Goal: Information Seeking & Learning: Learn about a topic

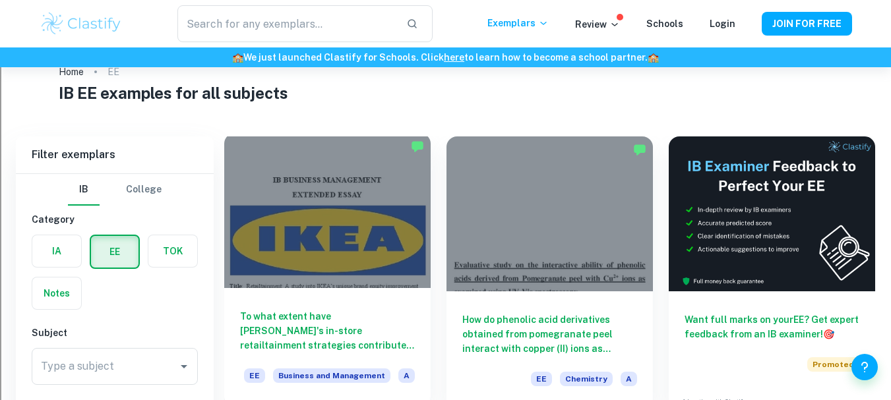
scroll to position [98, 0]
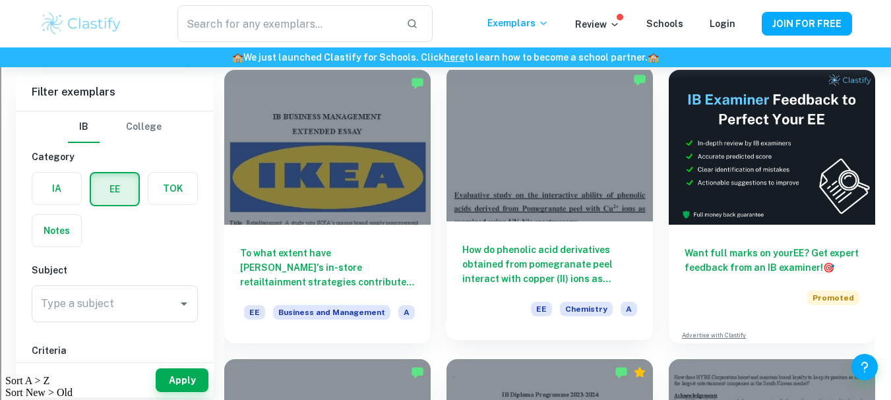
click at [509, 131] on div at bounding box center [550, 144] width 207 height 155
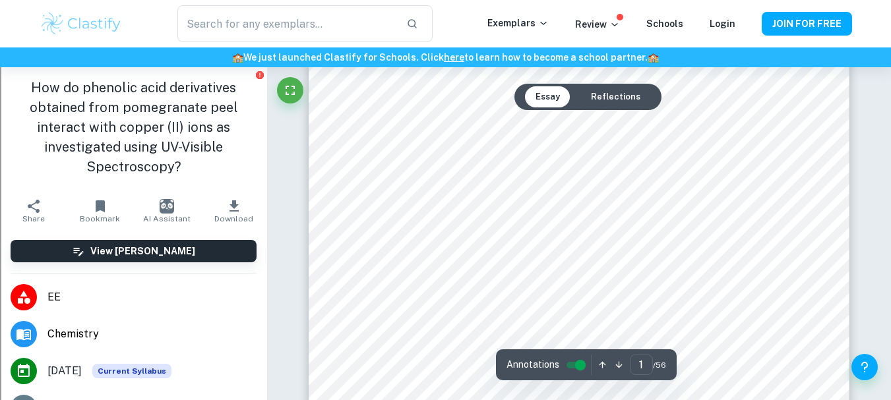
scroll to position [195, 0]
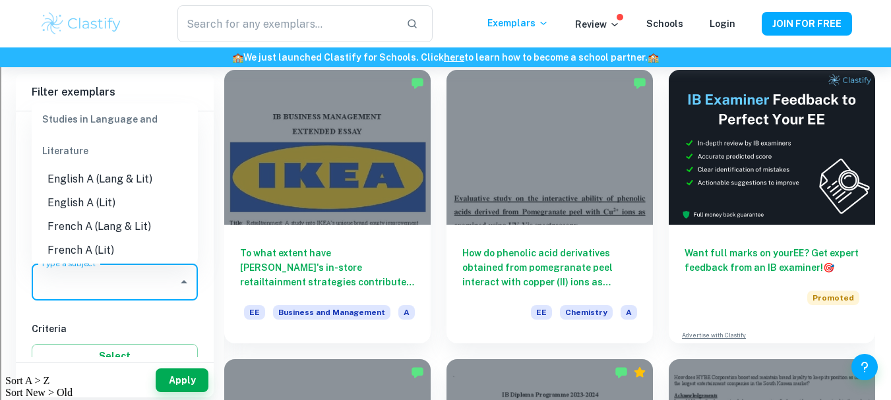
scroll to position [148, 0]
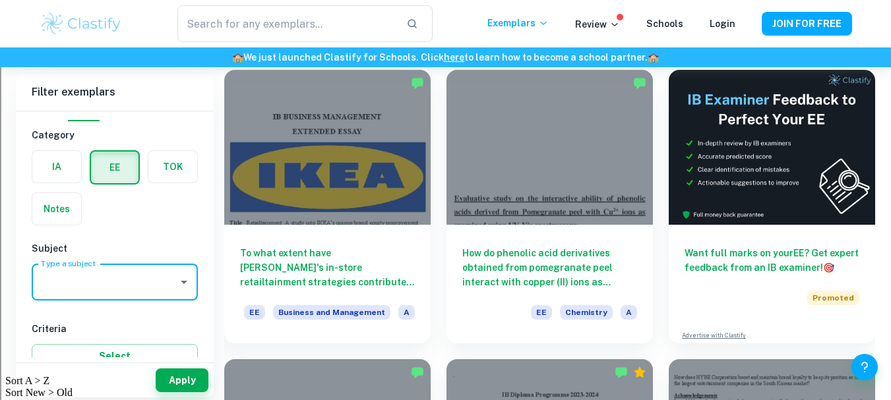
drag, startPoint x: 133, startPoint y: 282, endPoint x: 67, endPoint y: 286, distance: 65.4
click at [67, 286] on input "Type a subject" at bounding box center [105, 282] width 135 height 25
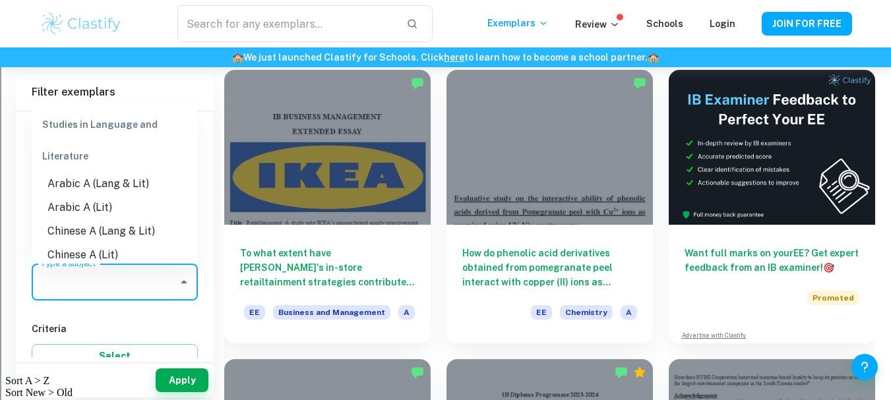
click at [67, 286] on input "Type a subject" at bounding box center [105, 282] width 135 height 25
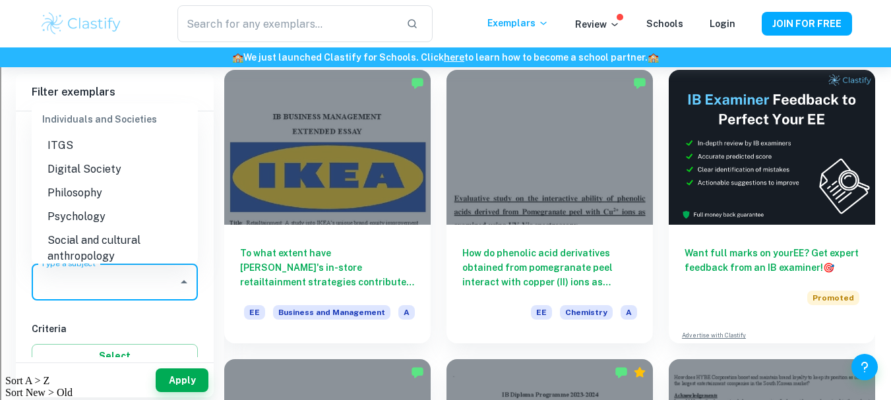
scroll to position [1296, 0]
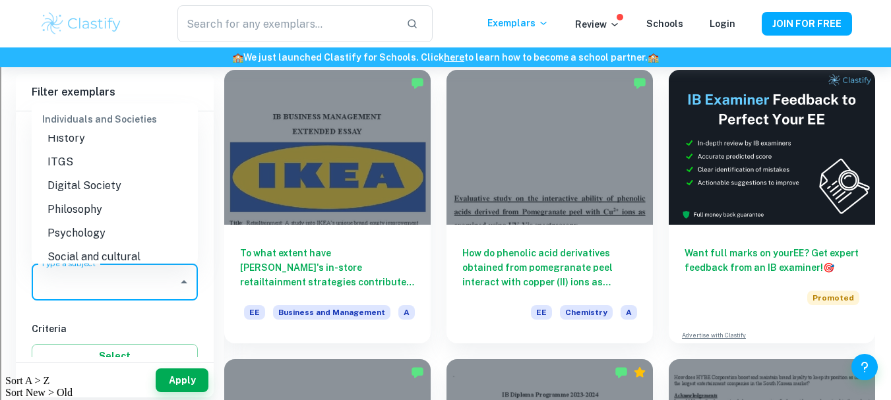
click at [70, 150] on li "History" at bounding box center [115, 139] width 166 height 24
type input "History"
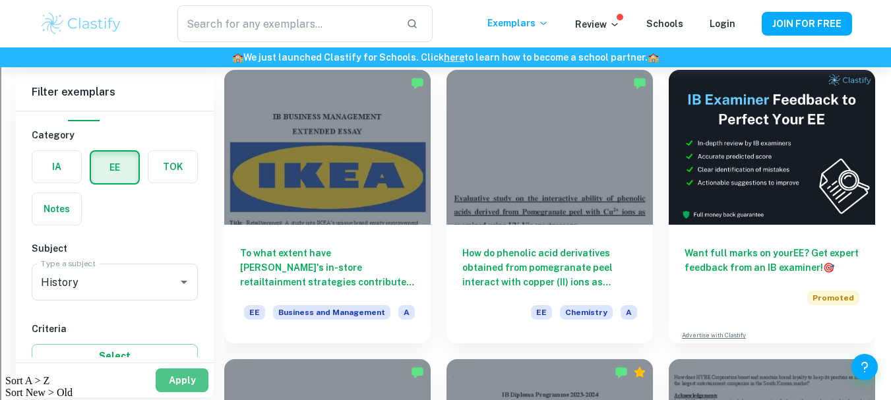
click at [169, 390] on button "Apply" at bounding box center [182, 381] width 53 height 24
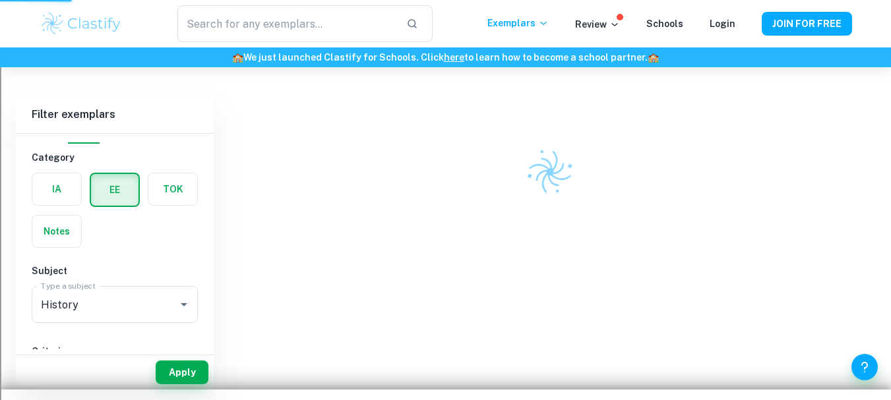
scroll to position [67, 0]
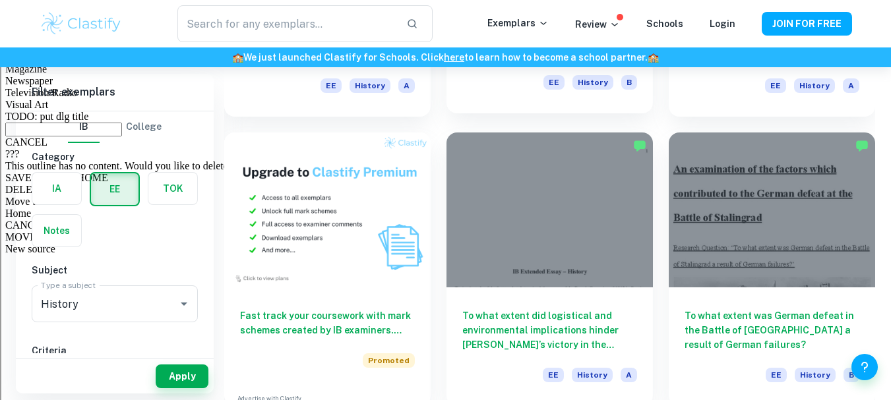
scroll to position [614, 0]
click at [584, 219] on div at bounding box center [550, 209] width 207 height 155
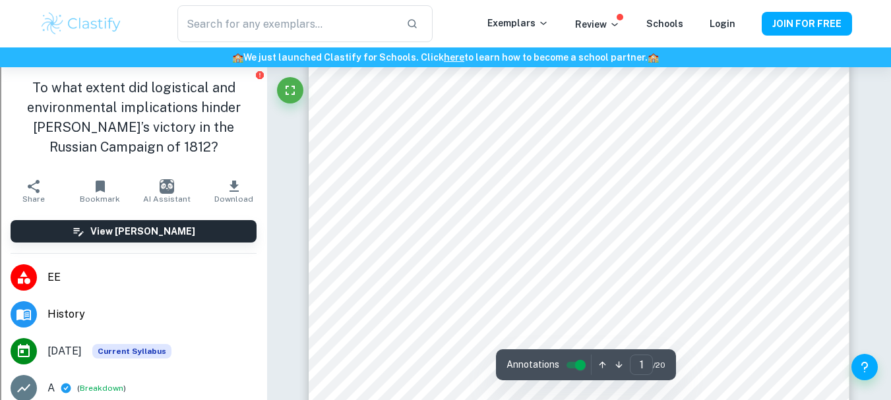
scroll to position [265, 0]
